Goal: Transaction & Acquisition: Purchase product/service

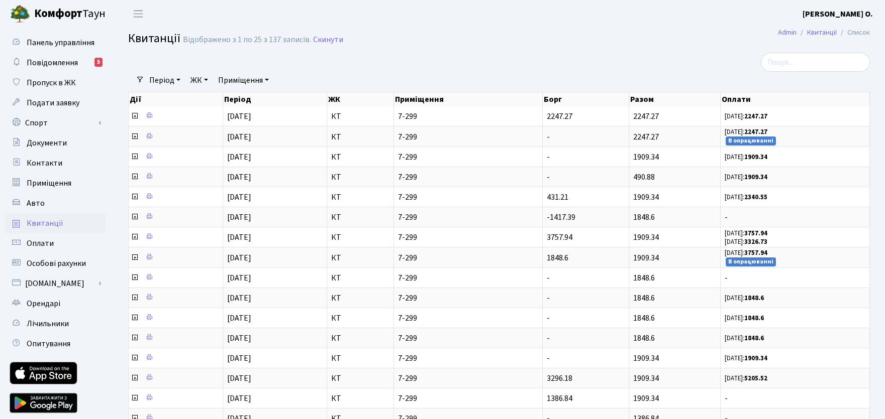
select select "25"
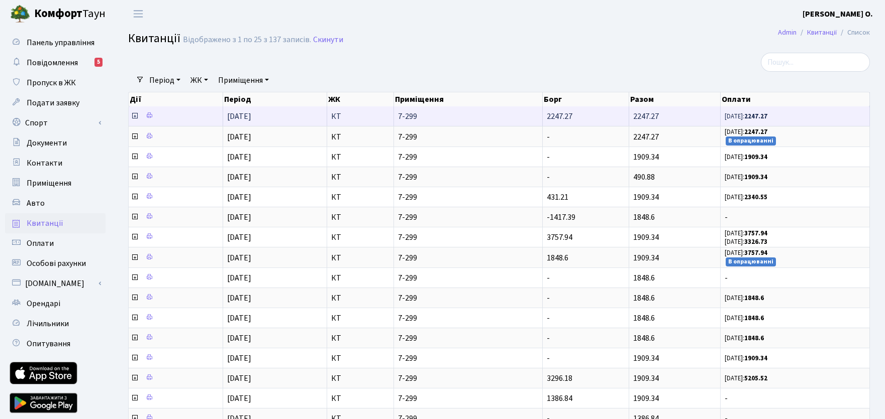
click at [733, 117] on small "01.08.25: 2247.27" at bounding box center [745, 116] width 43 height 9
click at [744, 119] on small "01.08.25: 2247.27" at bounding box center [745, 116] width 43 height 9
click at [135, 116] on icon at bounding box center [135, 116] width 8 height 8
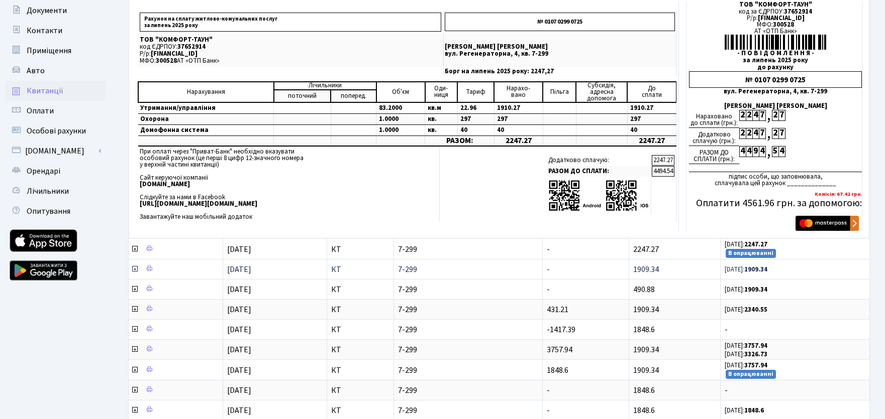
scroll to position [151, 0]
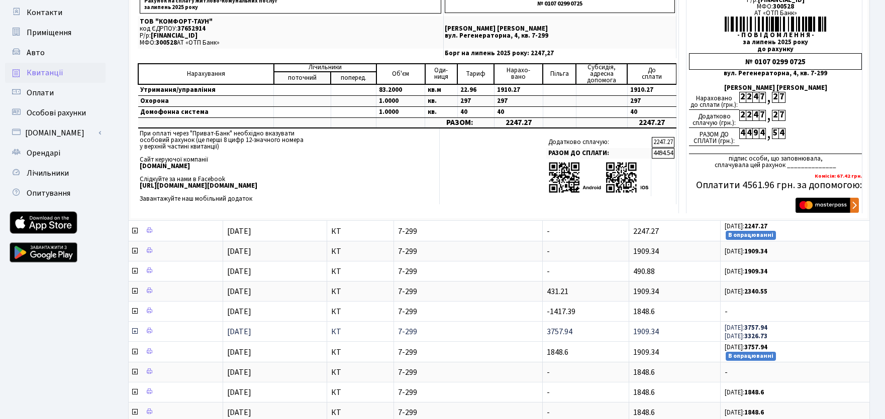
click at [134, 332] on icon at bounding box center [135, 332] width 8 height 8
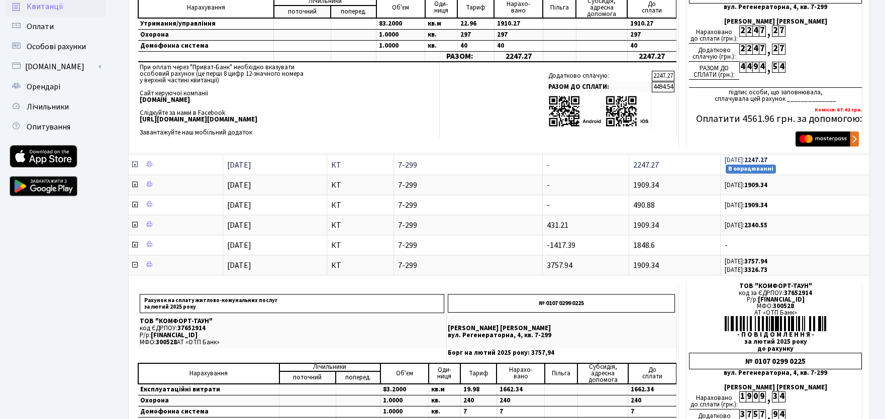
scroll to position [201, 0]
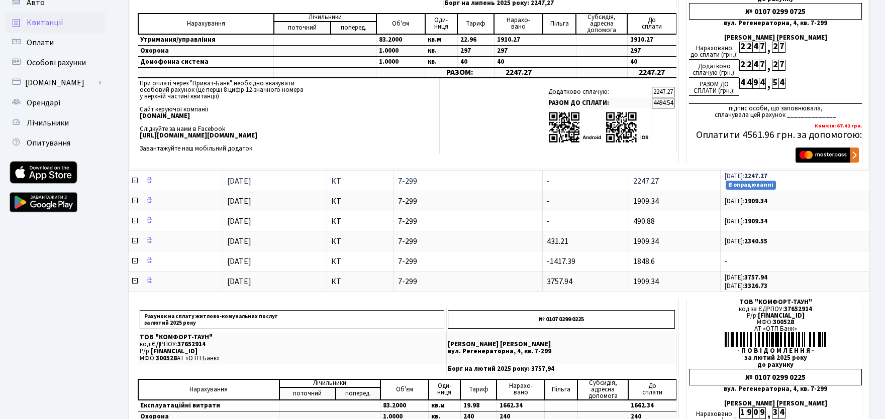
click at [136, 183] on icon at bounding box center [135, 181] width 8 height 8
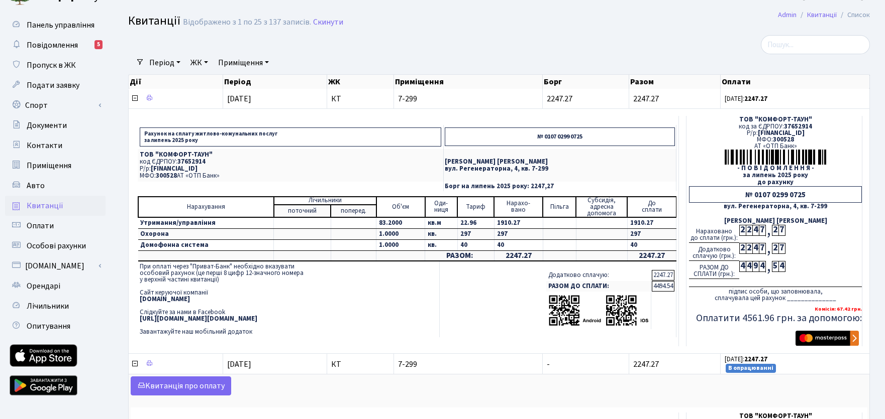
scroll to position [0, 0]
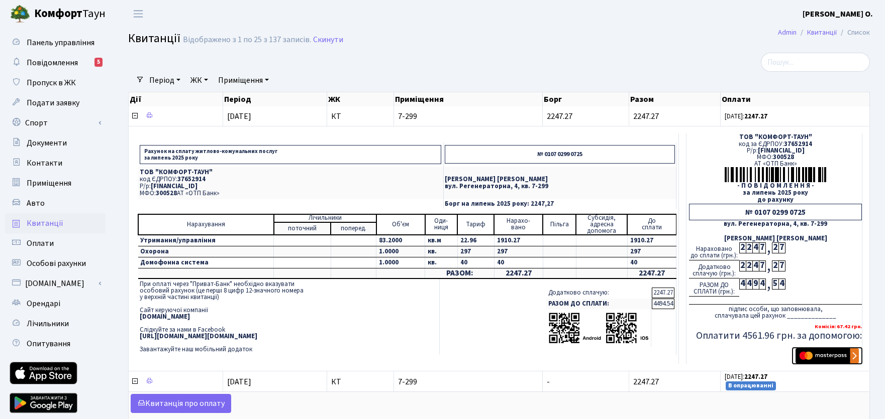
click at [822, 355] on img "submit" at bounding box center [826, 356] width 63 height 15
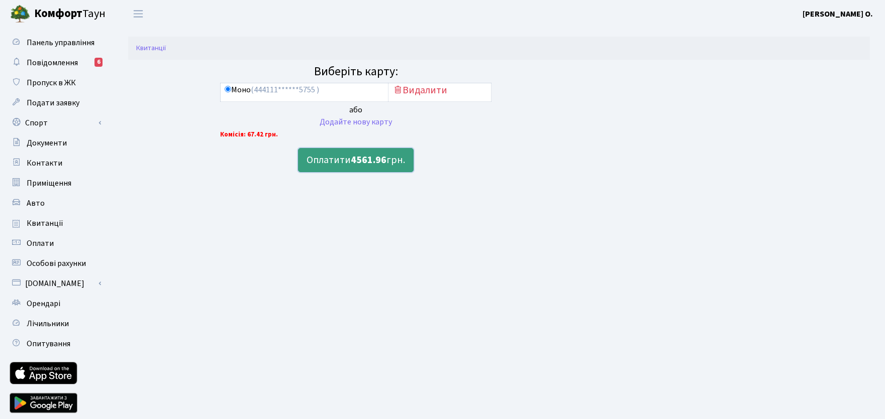
click at [357, 162] on b "4561.96" at bounding box center [369, 160] width 36 height 14
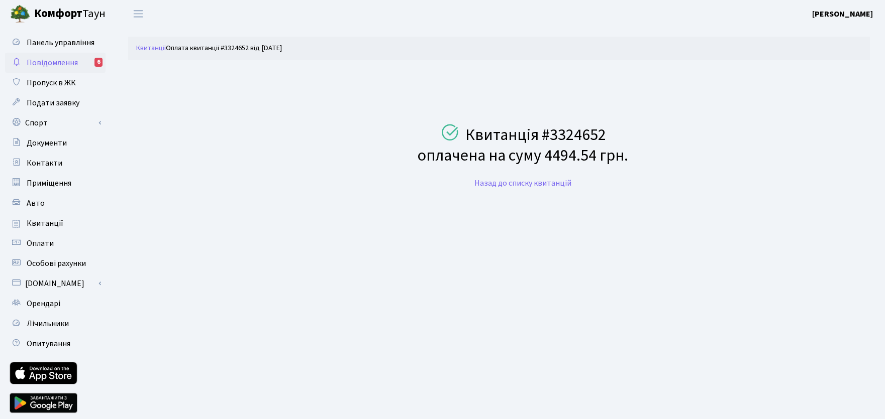
click at [69, 69] on link "Повідомлення 6" at bounding box center [55, 63] width 100 height 20
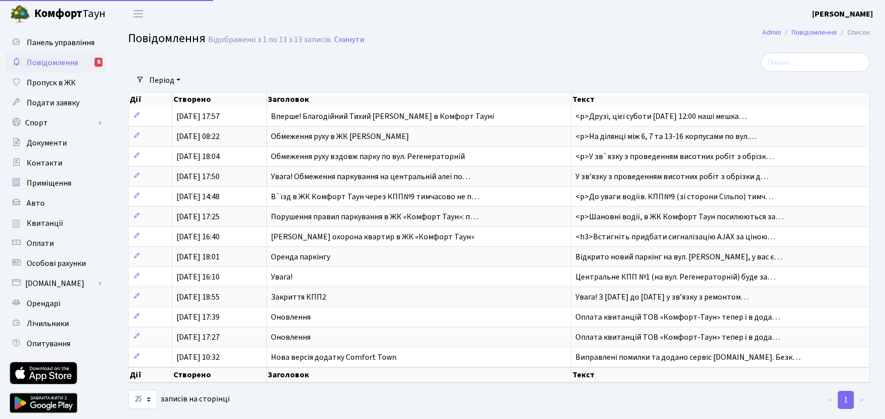
select select "25"
click at [53, 45] on span "Панель управління" at bounding box center [61, 42] width 68 height 11
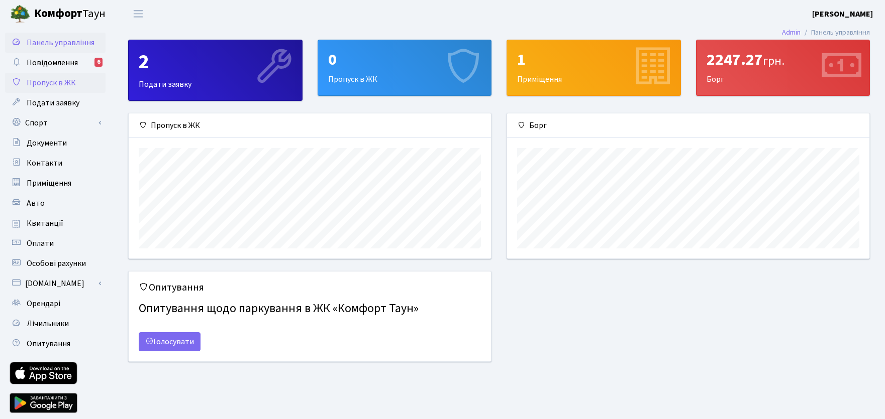
scroll to position [145, 362]
click at [54, 77] on span "Пропуск в ЖК" at bounding box center [51, 82] width 49 height 11
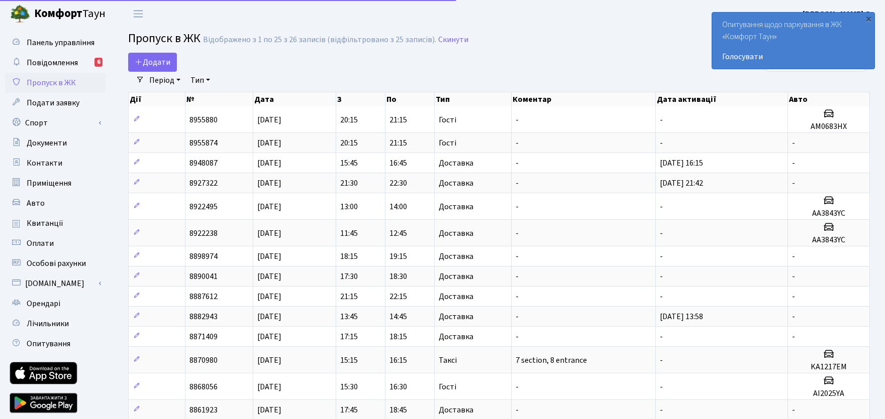
select select "25"
click at [49, 245] on span "Оплати" at bounding box center [40, 243] width 27 height 11
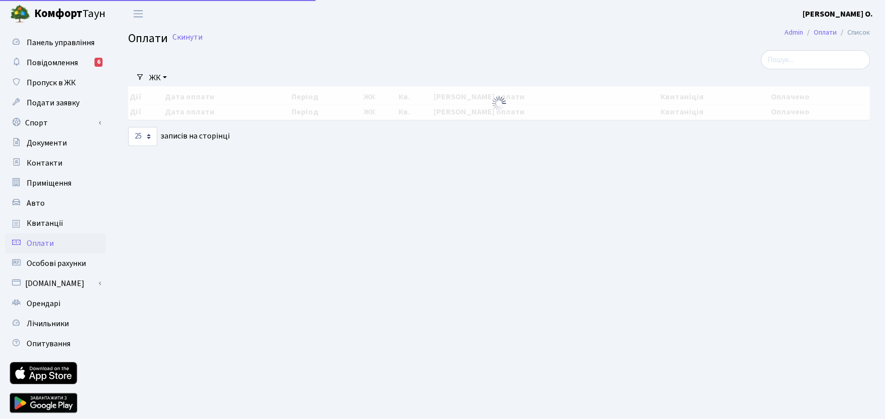
select select "25"
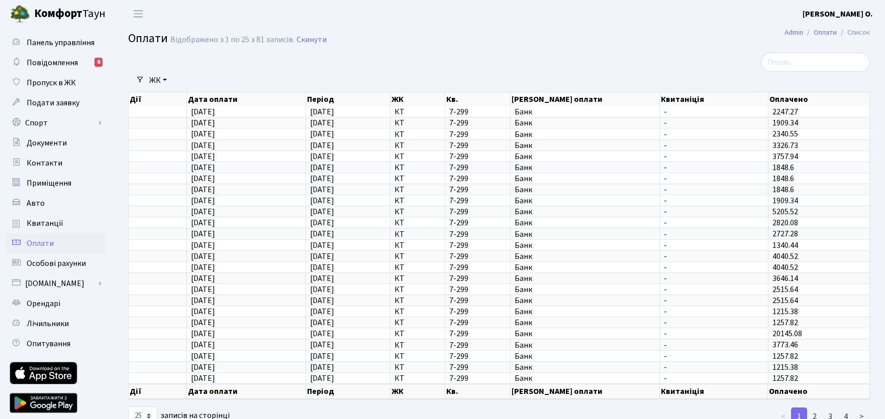
click at [48, 240] on span "Оплати" at bounding box center [40, 243] width 27 height 11
select select "25"
click at [48, 240] on span "Оплати" at bounding box center [40, 243] width 27 height 11
select select "25"
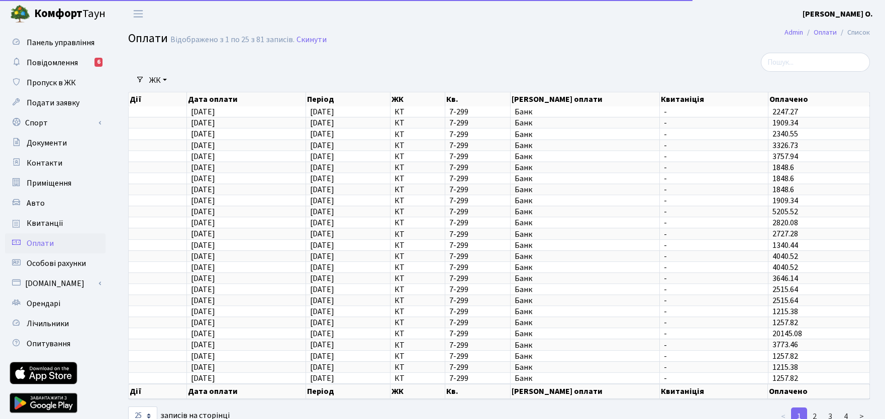
click at [48, 240] on span "Оплати" at bounding box center [40, 243] width 27 height 11
select select "25"
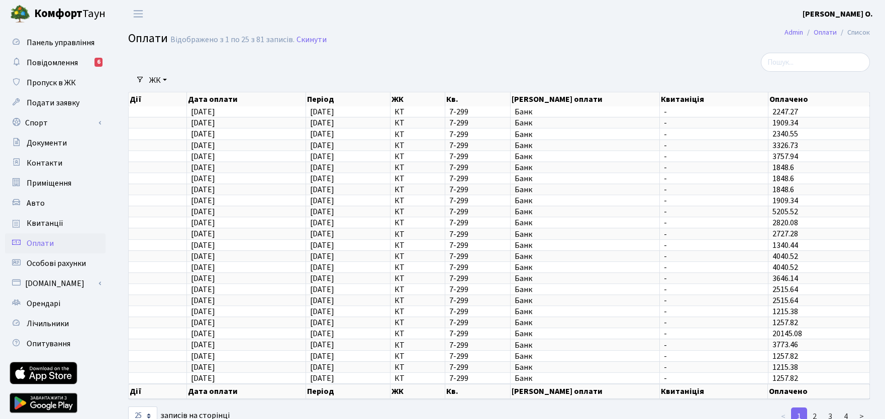
click at [48, 240] on span "Оплати" at bounding box center [40, 243] width 27 height 11
select select "25"
click at [48, 240] on span "Оплати" at bounding box center [40, 243] width 27 height 11
select select "25"
click at [50, 224] on span "Квитанції" at bounding box center [45, 223] width 37 height 11
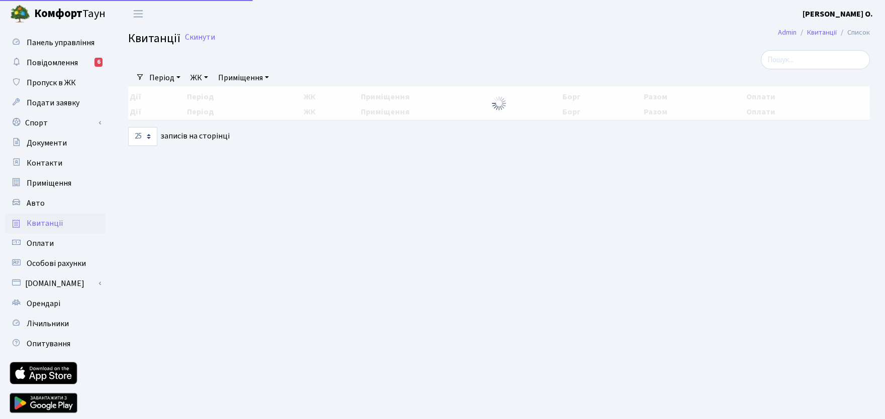
select select "25"
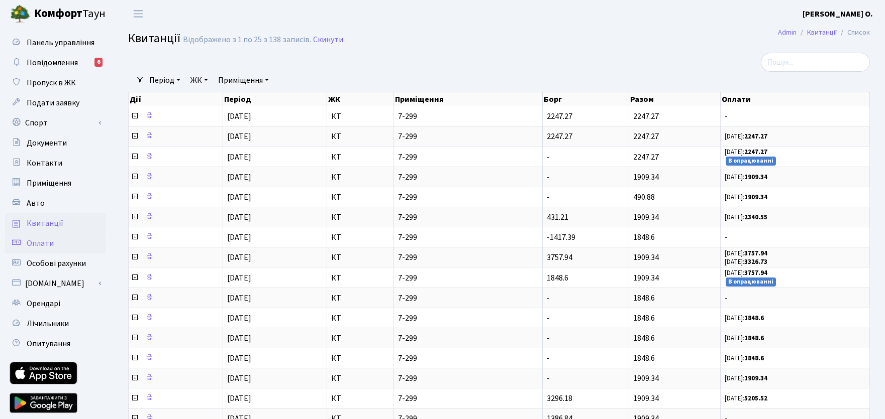
click at [51, 242] on span "Оплати" at bounding box center [40, 243] width 27 height 11
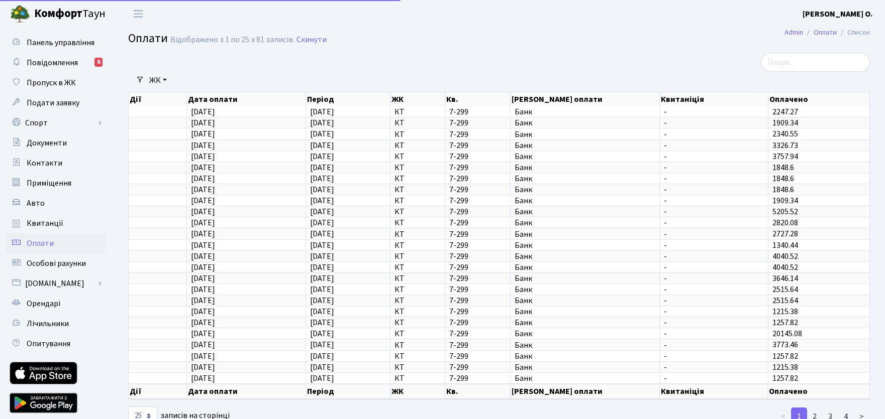
select select "25"
